Goal: Transaction & Acquisition: Purchase product/service

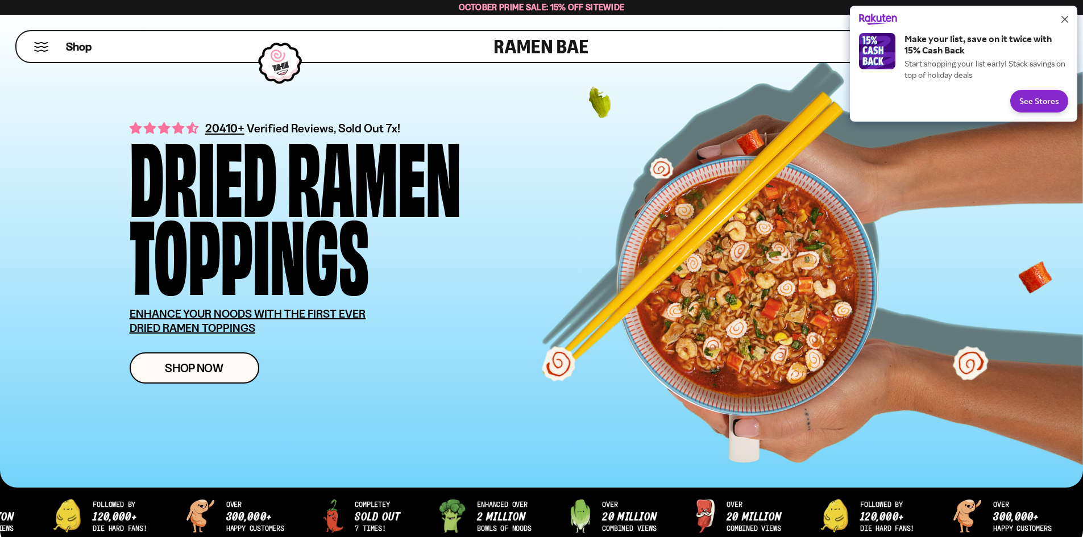
click at [1069, 19] on button "Close" at bounding box center [1065, 19] width 18 height 18
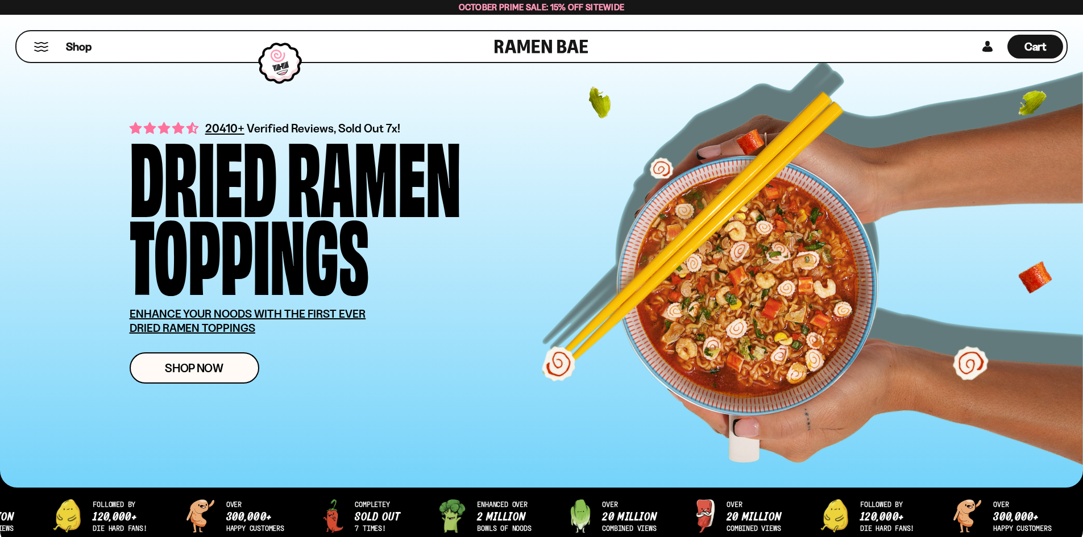
click at [204, 342] on div "20410+ Verified Reviews, Sold Out 7x! Dried Ramen Toppings ENHANCE YOUR NOODS W…" at bounding box center [357, 251] width 455 height 264
click at [201, 357] on link "Shop Now" at bounding box center [195, 368] width 130 height 31
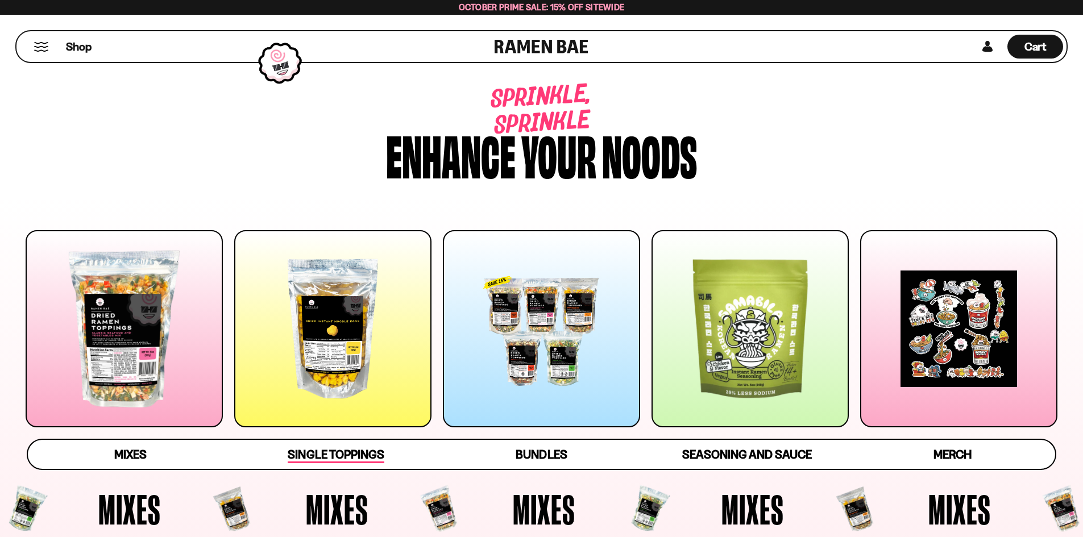
click at [309, 458] on span "Single Toppings" at bounding box center [336, 456] width 96 height 16
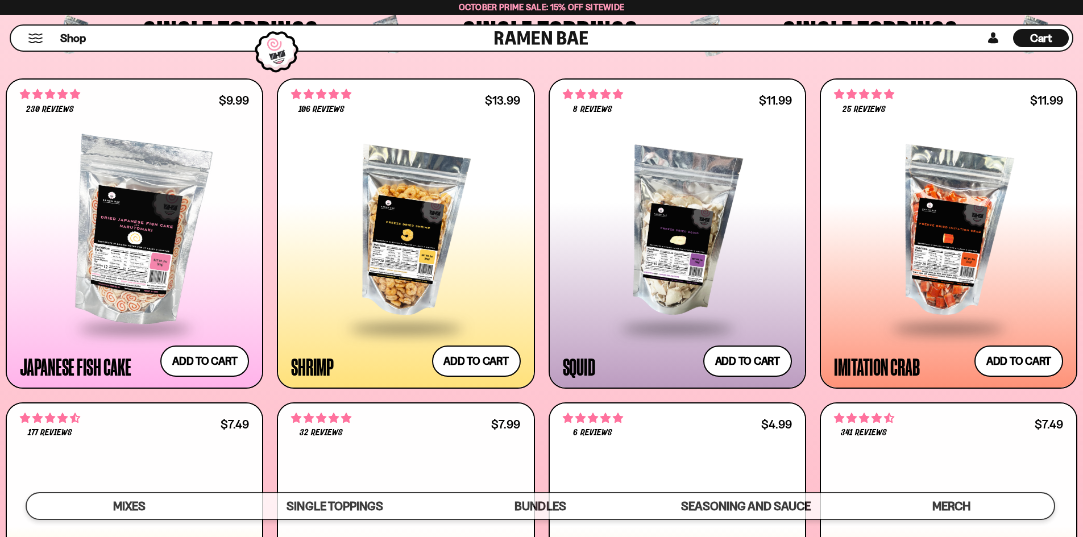
scroll to position [1269, 0]
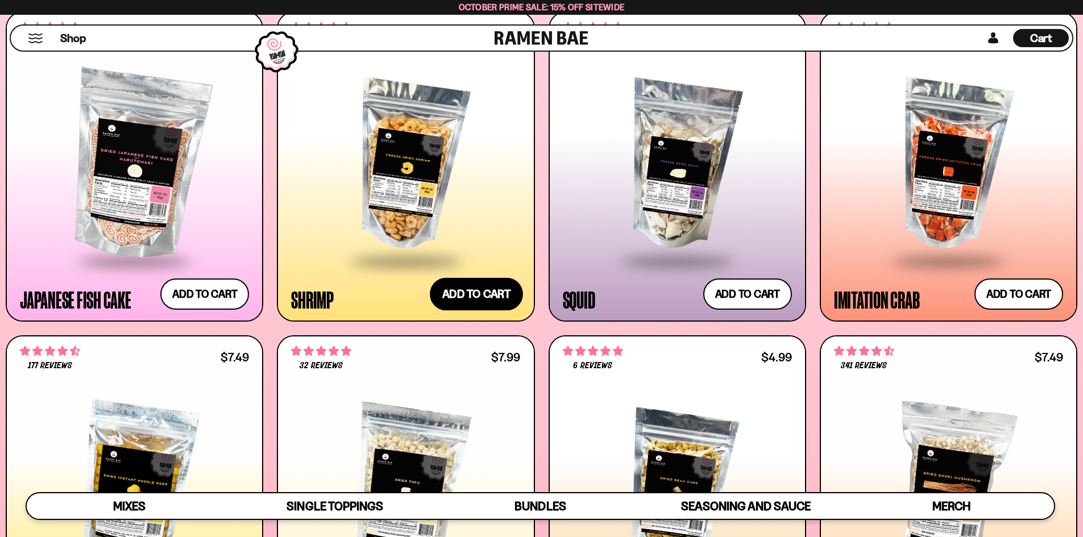
click at [477, 288] on button "Add to cart Add ― Regular price $13.99 Regular price Sale price $13.99 Unit pri…" at bounding box center [476, 294] width 93 height 33
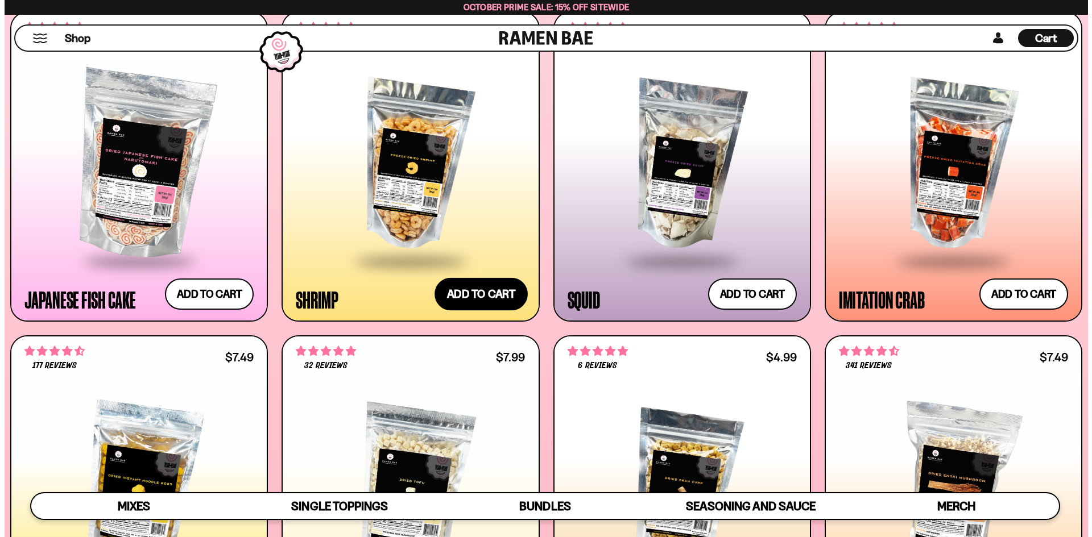
scroll to position [1276, 0]
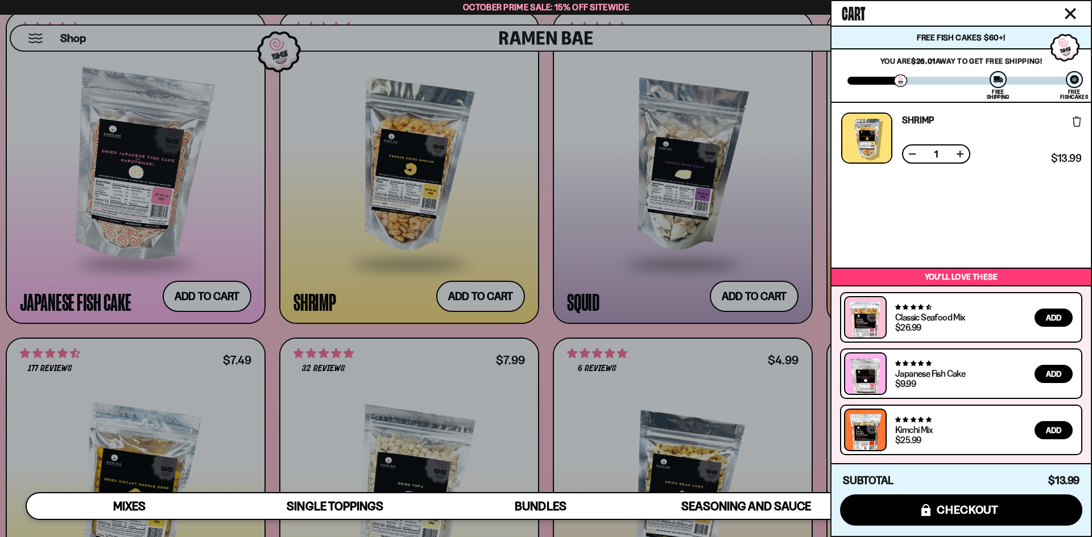
click at [191, 300] on div at bounding box center [546, 268] width 1092 height 537
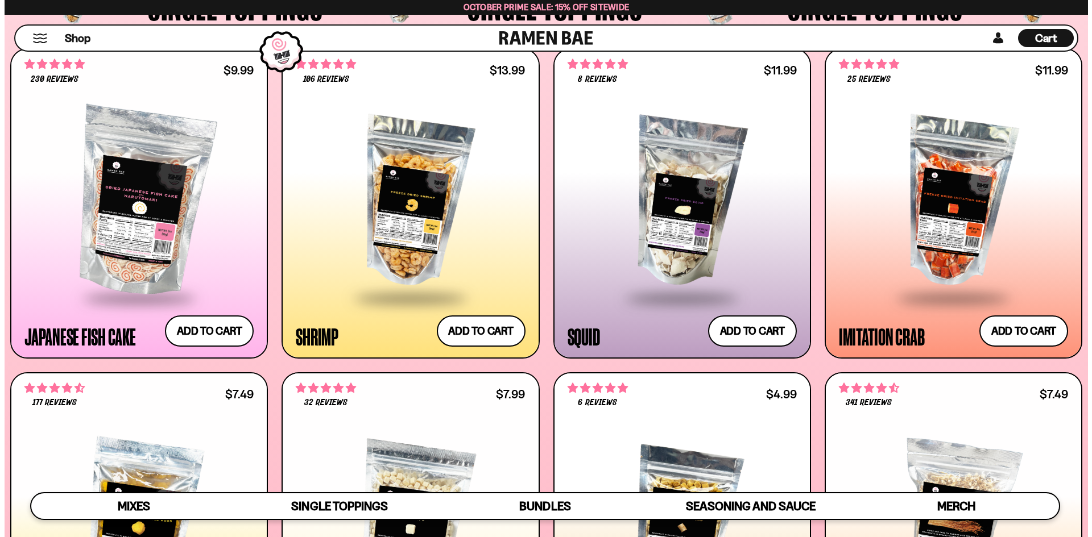
scroll to position [1213, 0]
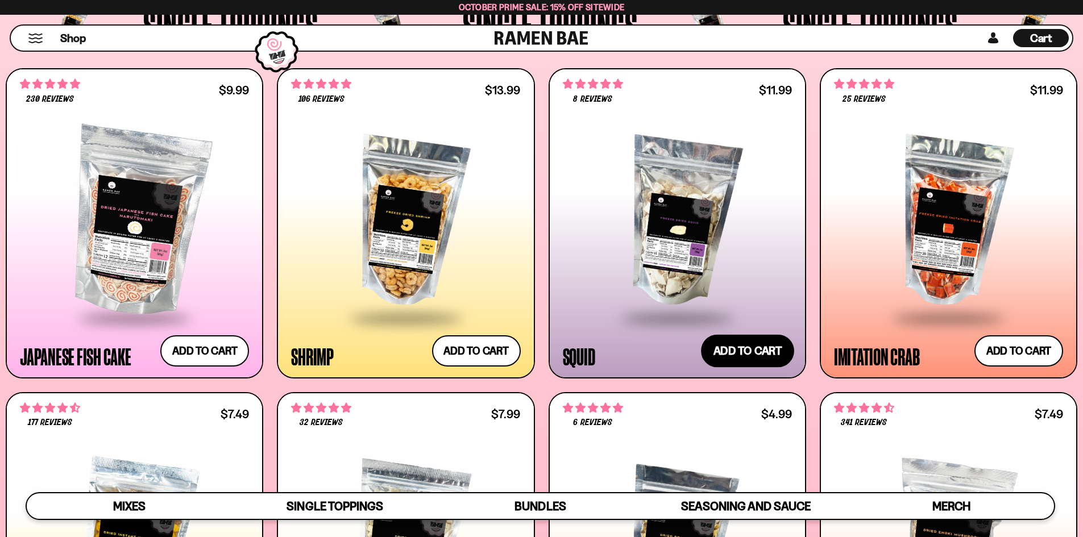
click at [739, 358] on button "Add to cart Add ― Regular price $11.99 Regular price Sale price $11.99 Unit pri…" at bounding box center [747, 350] width 93 height 33
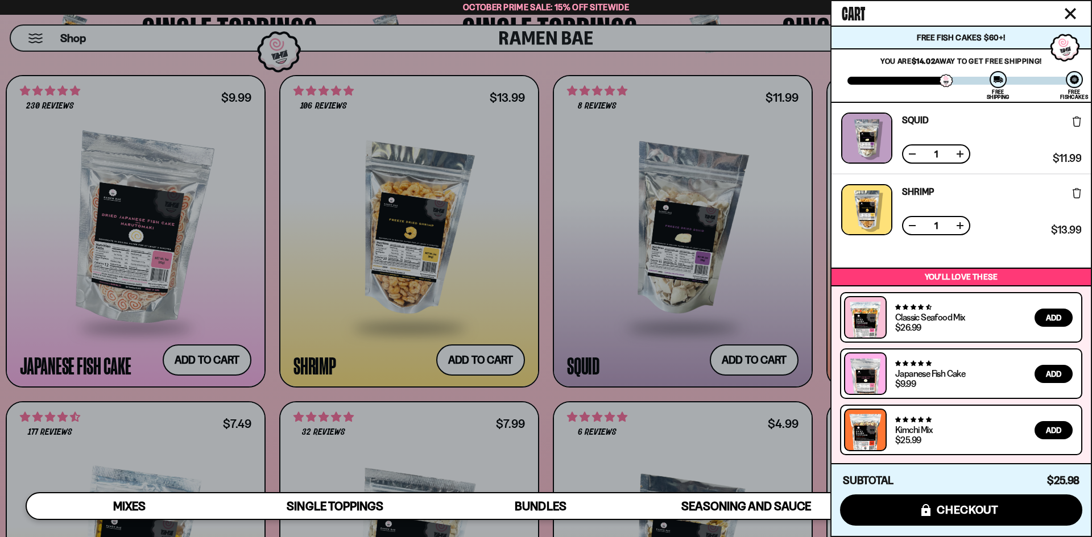
click at [212, 361] on div at bounding box center [546, 268] width 1092 height 537
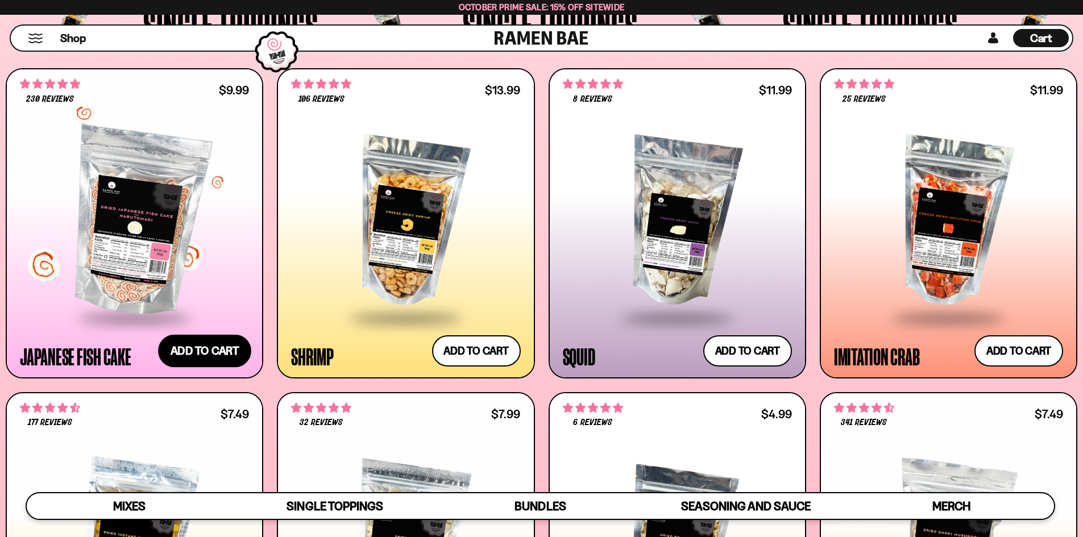
click at [196, 346] on button "Add to cart Add ― Regular price $9.99 Regular price Sale price $9.99 Unit price…" at bounding box center [204, 350] width 93 height 33
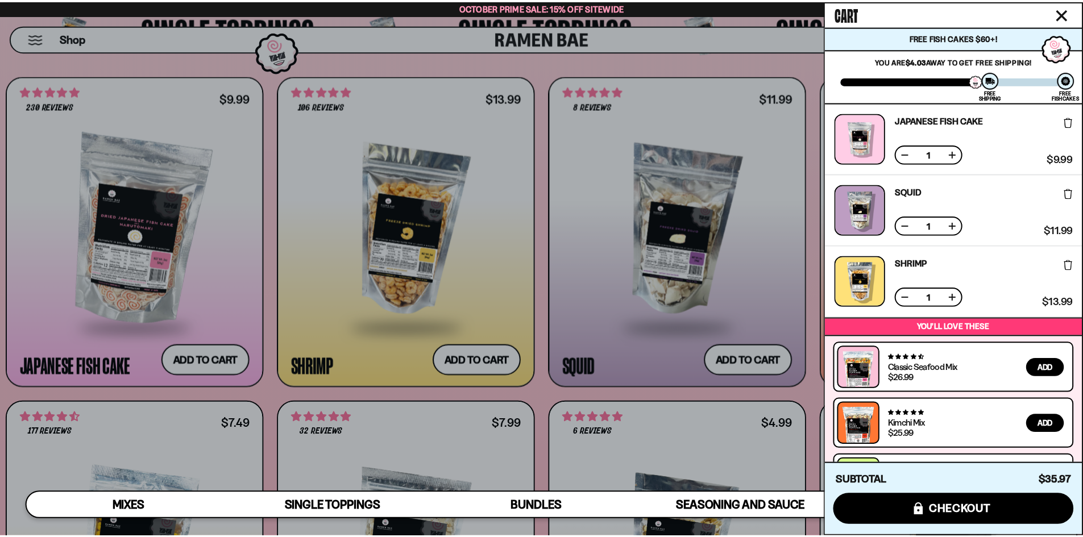
scroll to position [50, 0]
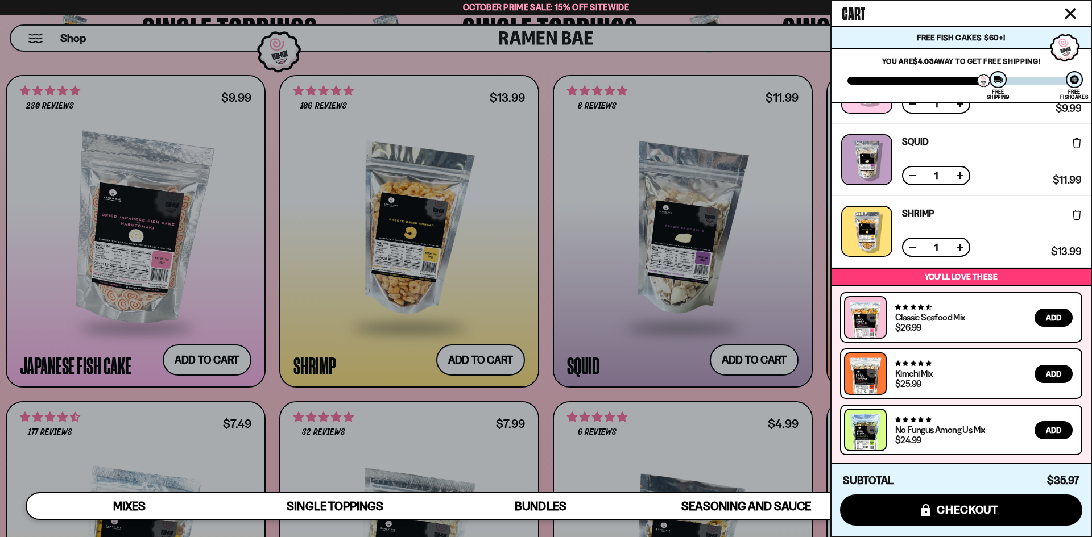
click at [0, 272] on div at bounding box center [546, 268] width 1092 height 537
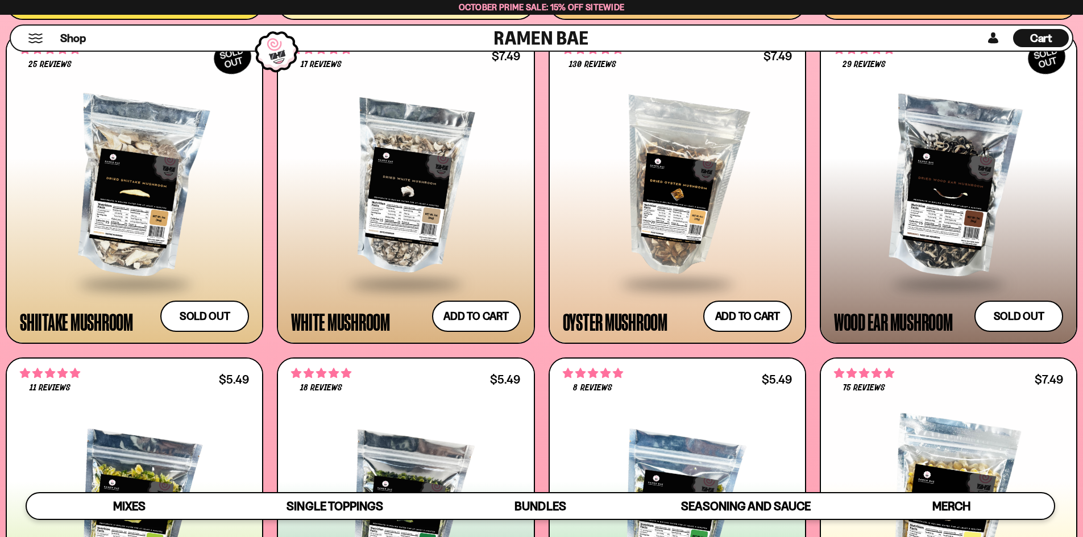
scroll to position [2123, 0]
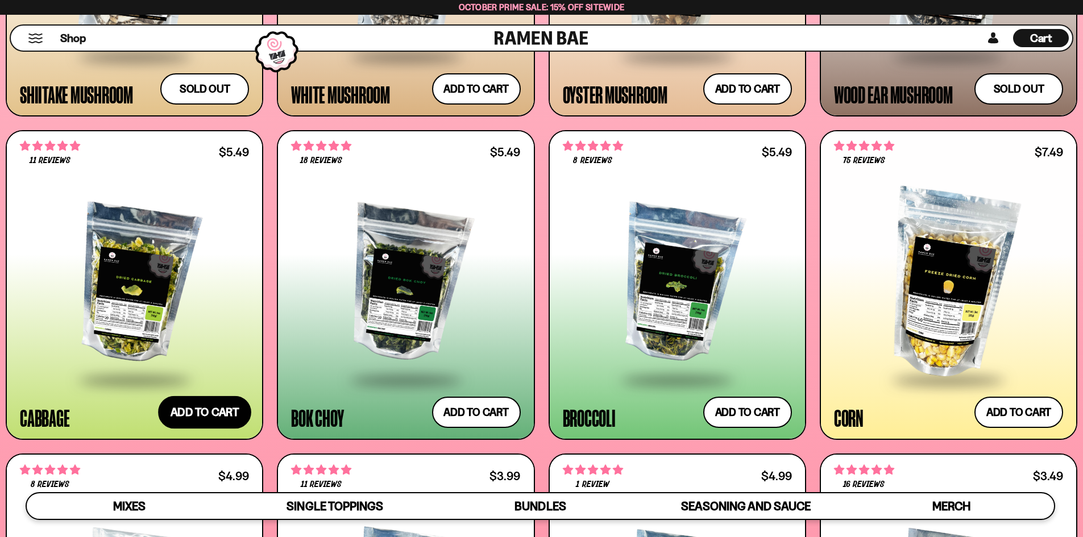
click at [218, 420] on button "Add to cart Add ― Regular price $5.49 Regular price Sale price $5.49 Unit price…" at bounding box center [204, 412] width 93 height 33
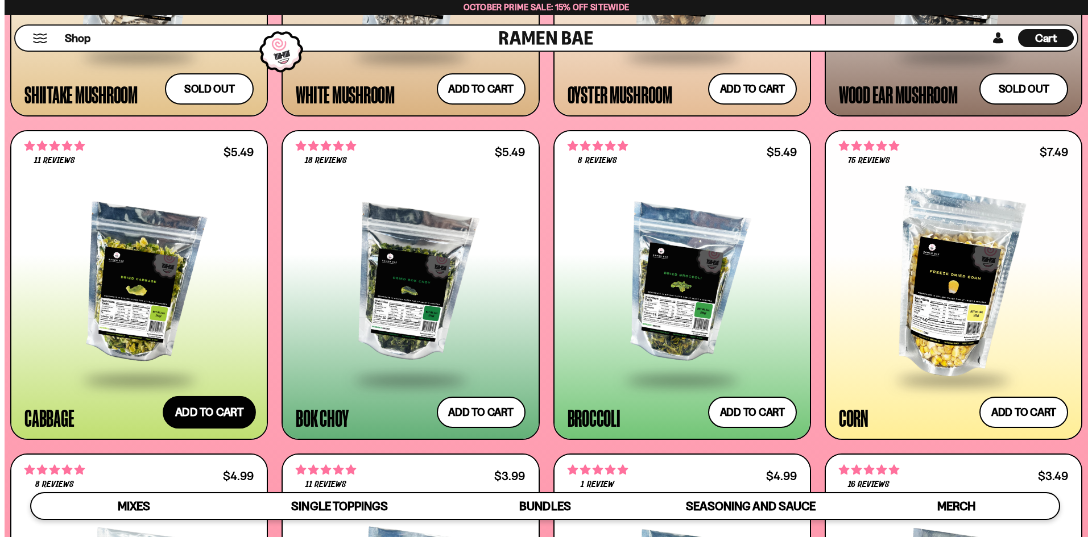
scroll to position [2135, 0]
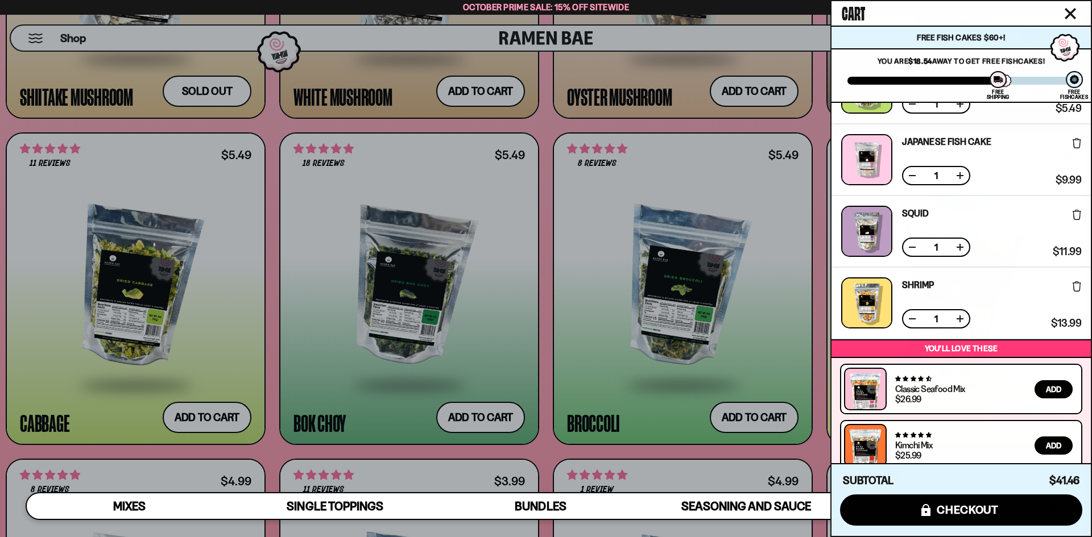
click at [474, 413] on div at bounding box center [546, 268] width 1092 height 537
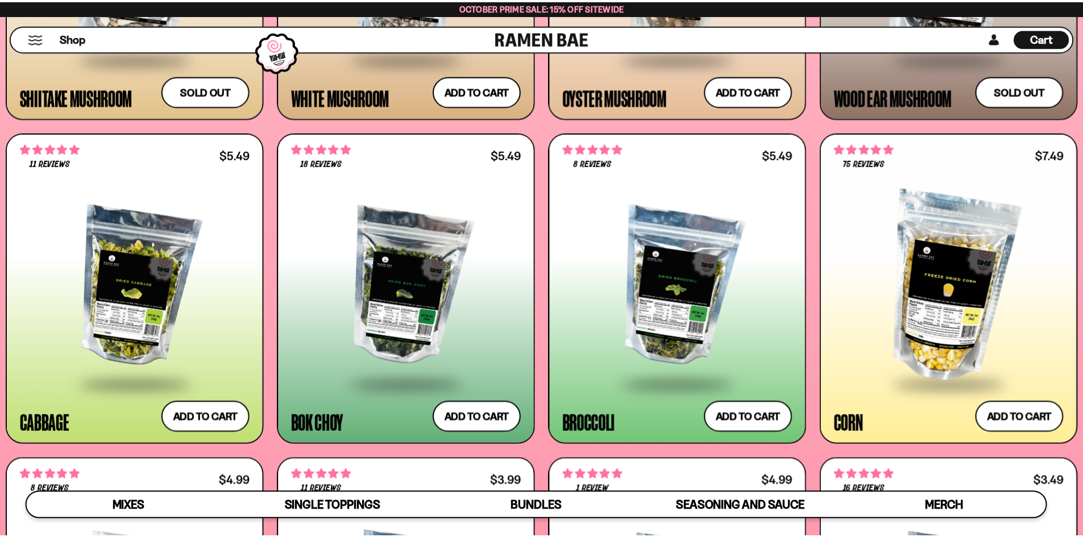
scroll to position [2123, 0]
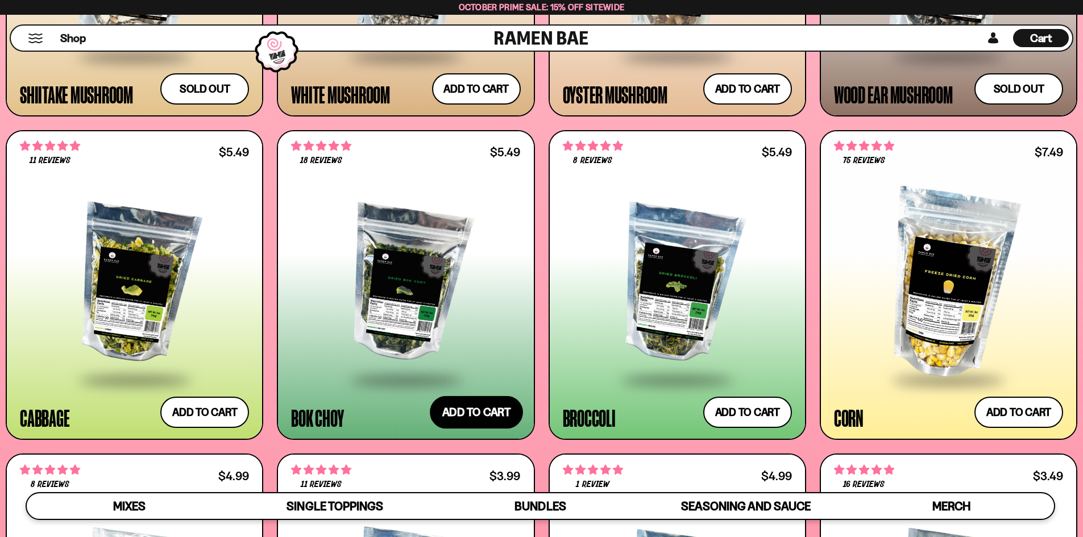
click at [481, 399] on button "Add to cart Add ― Regular price $5.49 Regular price Sale price $5.49 Unit price…" at bounding box center [476, 412] width 93 height 33
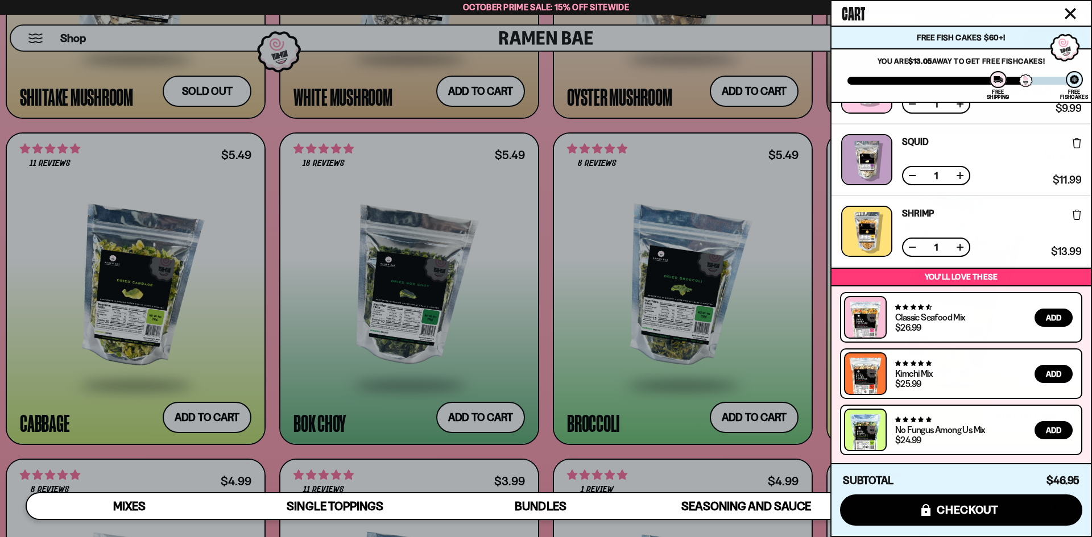
scroll to position [0, 0]
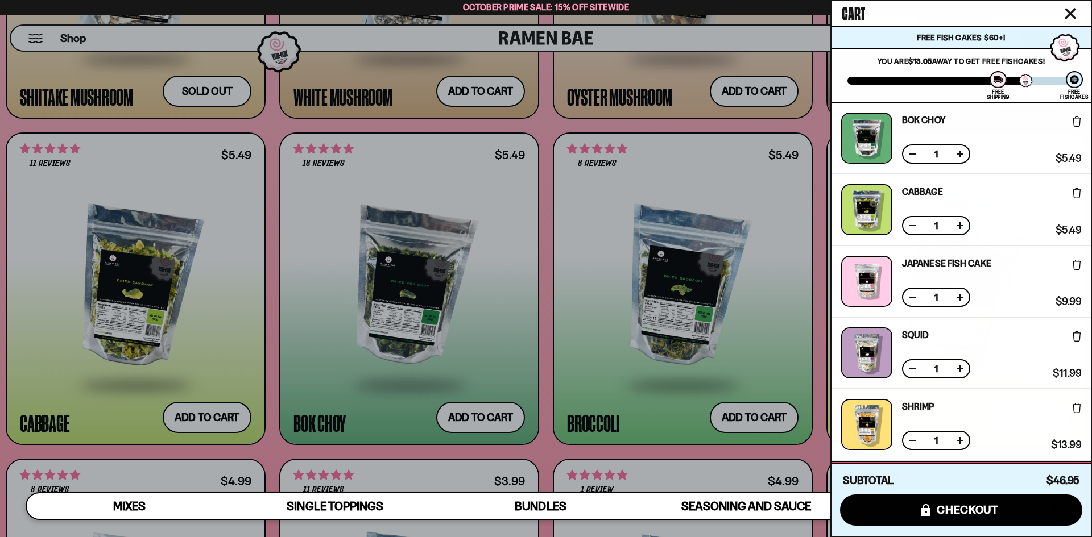
click at [0, 319] on div at bounding box center [546, 268] width 1092 height 537
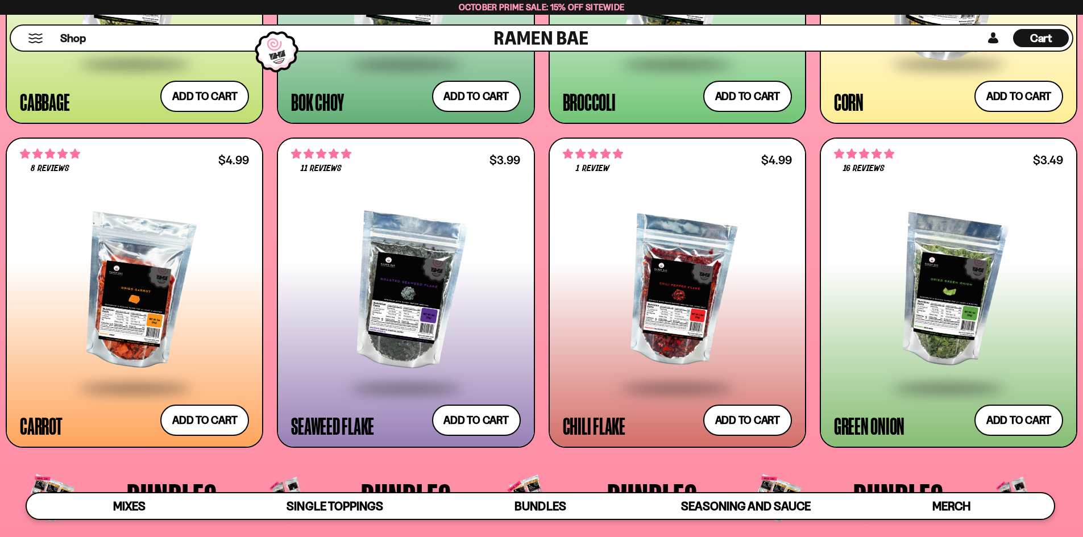
scroll to position [2464, 0]
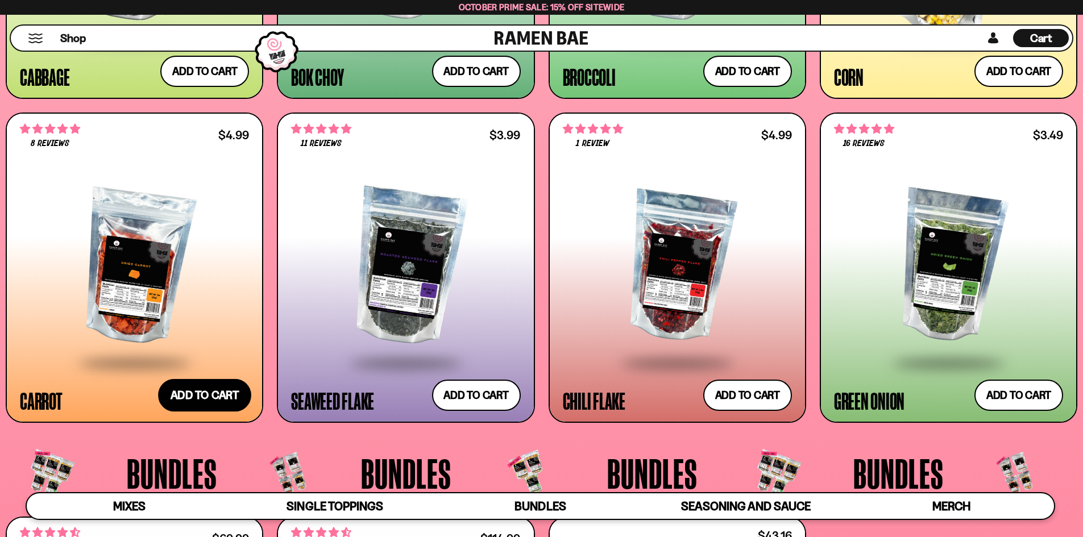
click at [213, 391] on button "Add to cart Add ― Regular price $4.99 Regular price Sale price $4.99 Unit price…" at bounding box center [204, 395] width 93 height 33
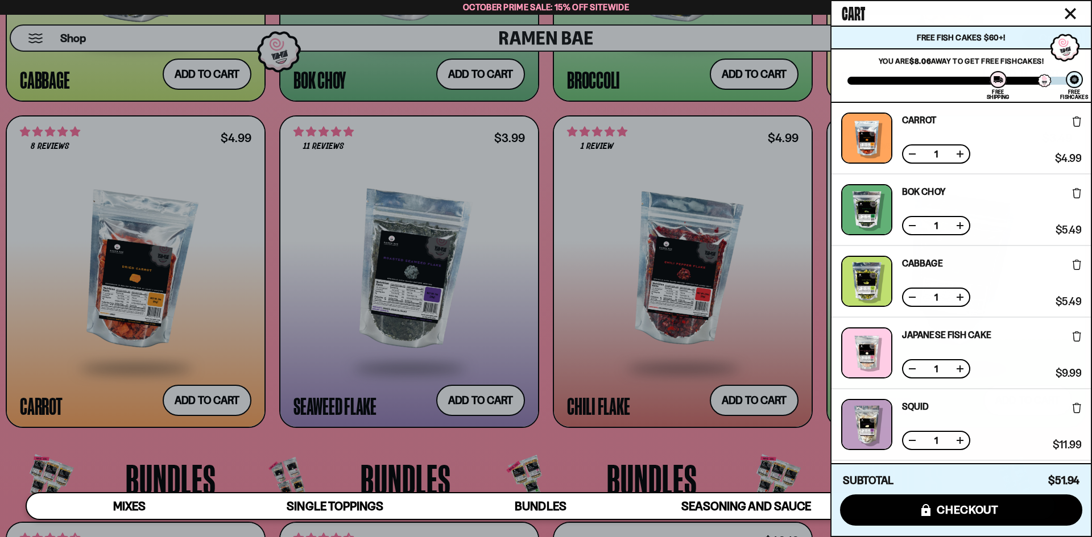
scroll to position [265, 0]
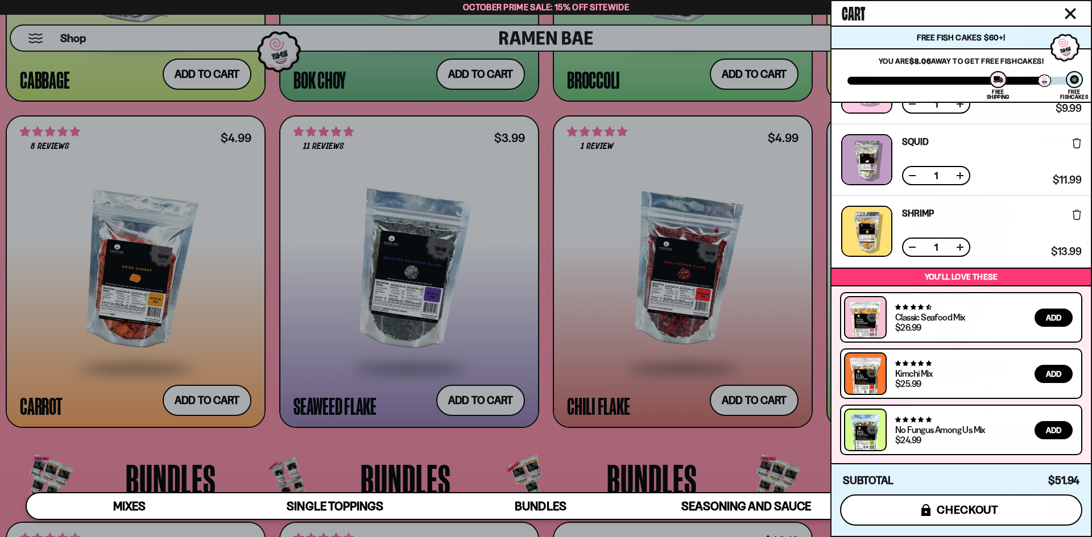
click at [966, 497] on button "icons8-lock checkout" at bounding box center [961, 510] width 242 height 31
